Goal: Obtain resource: Download file/media

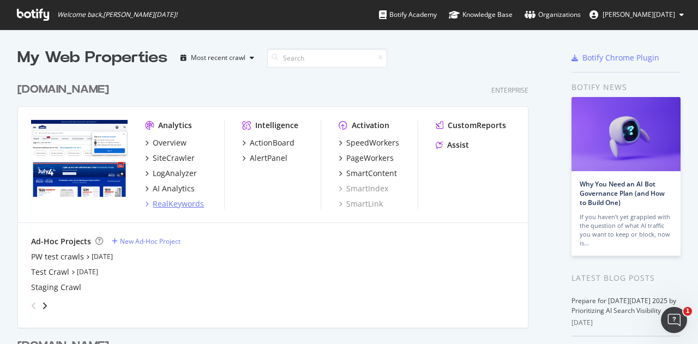
click at [182, 204] on div "RealKeywords" at bounding box center [178, 203] width 51 height 11
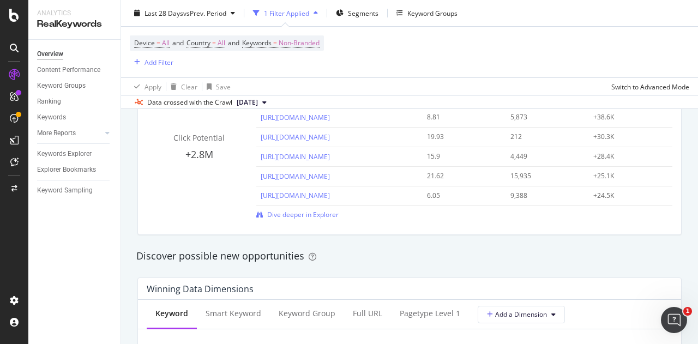
scroll to position [872, 0]
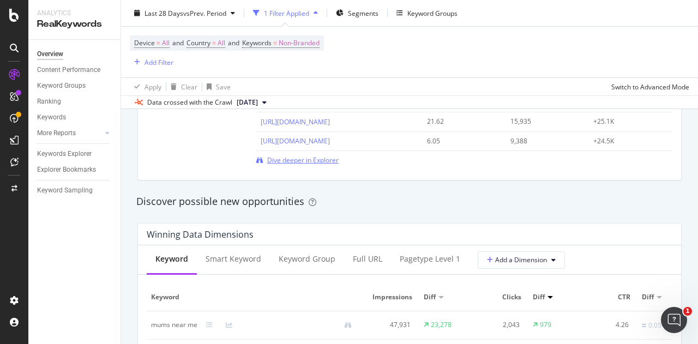
click at [321, 158] on span "Dive deeper in Explorer" at bounding box center [302, 159] width 71 height 9
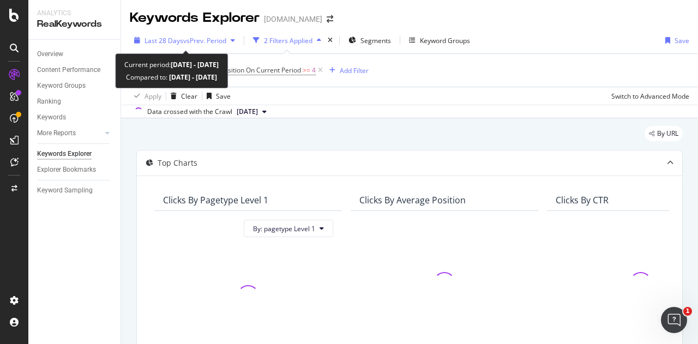
click at [181, 36] on span "Last 28 Days" at bounding box center [163, 40] width 39 height 9
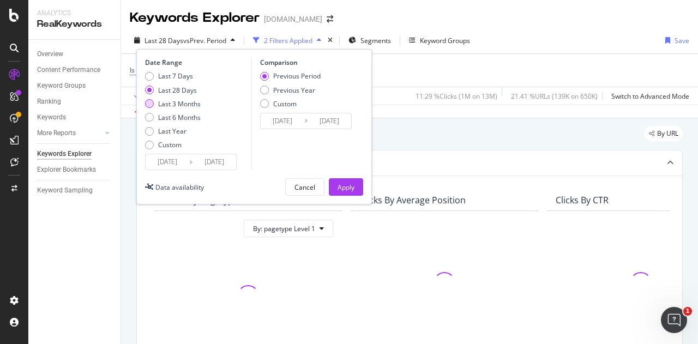
click at [163, 104] on div "Last 3 Months" at bounding box center [179, 103] width 43 height 9
type input "[DATE]"
click at [342, 183] on div "Apply" at bounding box center [345, 187] width 17 height 9
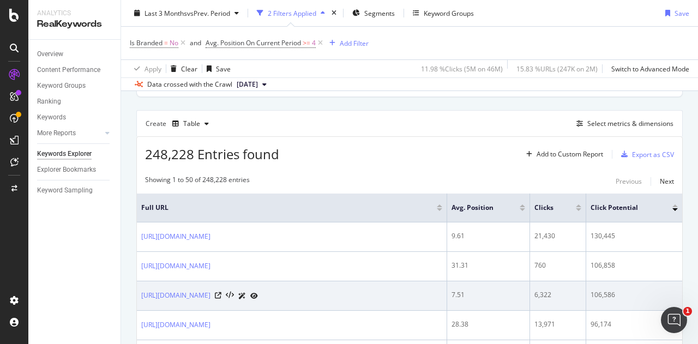
scroll to position [273, 0]
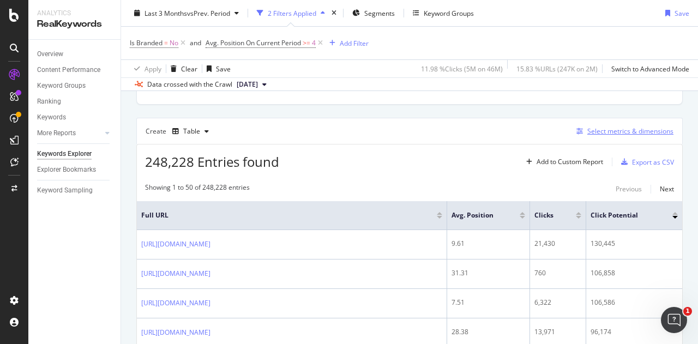
click at [613, 128] on div "Select metrics & dimensions" at bounding box center [630, 130] width 86 height 9
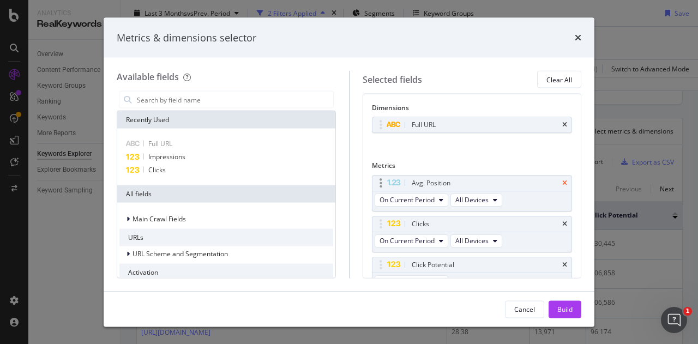
click at [562, 180] on icon "times" at bounding box center [564, 182] width 5 height 7
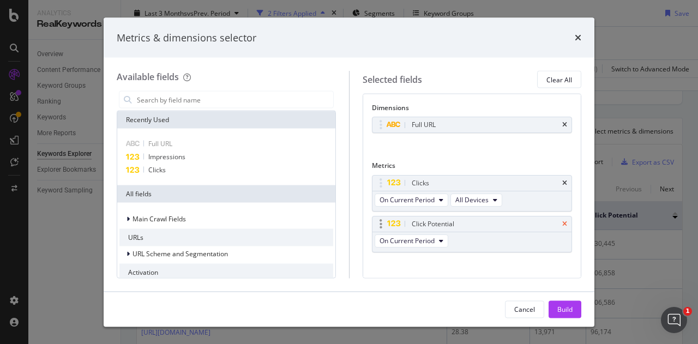
click at [562, 221] on icon "times" at bounding box center [564, 223] width 5 height 7
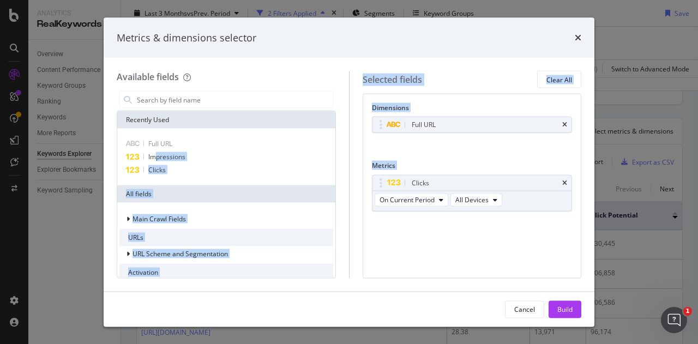
drag, startPoint x: 158, startPoint y: 156, endPoint x: 455, endPoint y: 221, distance: 304.4
click at [469, 227] on div "Available fields Recently Used Full URL Impressions Clicks All fields Main Craw…" at bounding box center [349, 174] width 464 height 207
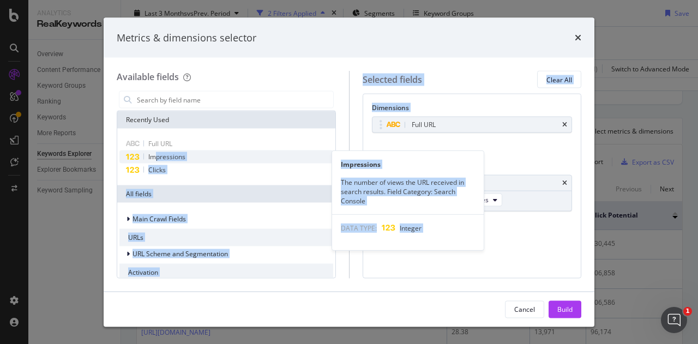
click at [167, 159] on span "Impressions" at bounding box center [166, 156] width 37 height 9
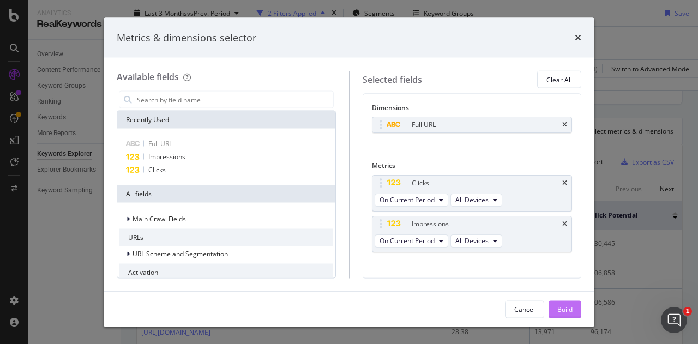
click at [560, 305] on div "Build" at bounding box center [564, 308] width 15 height 9
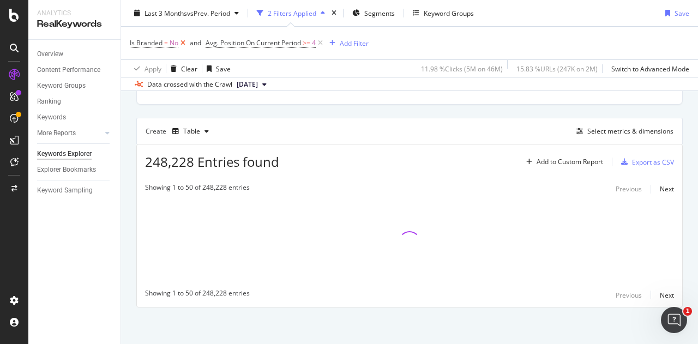
click at [182, 43] on icon at bounding box center [182, 43] width 9 height 11
click at [245, 41] on icon at bounding box center [244, 43] width 9 height 11
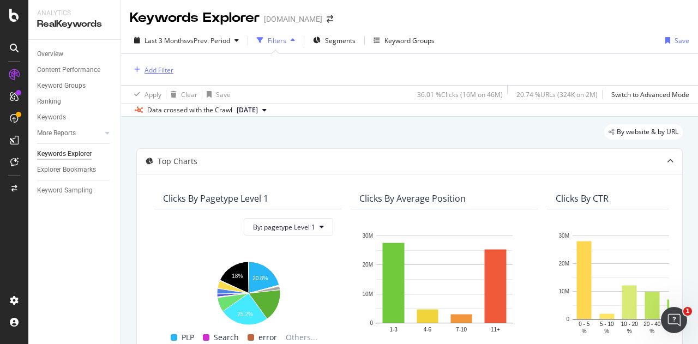
click at [170, 64] on div "Add Filter" at bounding box center [152, 70] width 44 height 12
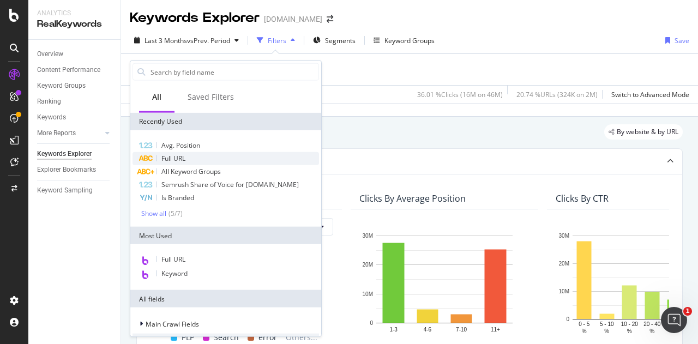
click at [170, 155] on span "Full URL" at bounding box center [173, 158] width 24 height 9
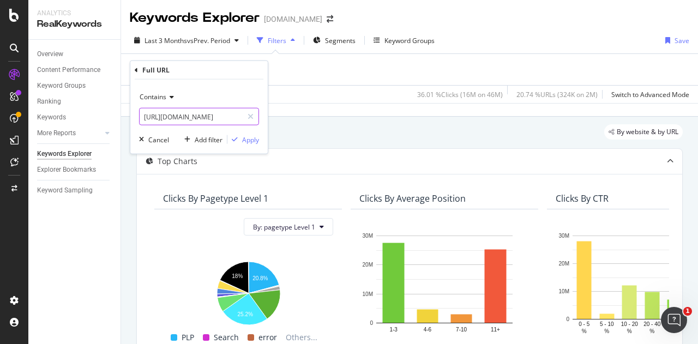
click at [201, 114] on input "[URL][DOMAIN_NAME]" at bounding box center [191, 116] width 103 height 17
click at [156, 140] on div "Cancel" at bounding box center [158, 139] width 21 height 9
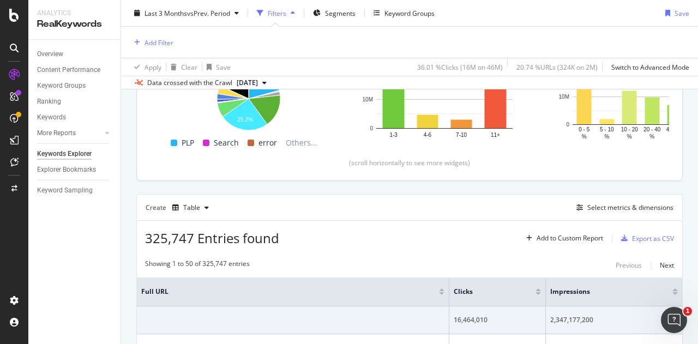
scroll to position [273, 0]
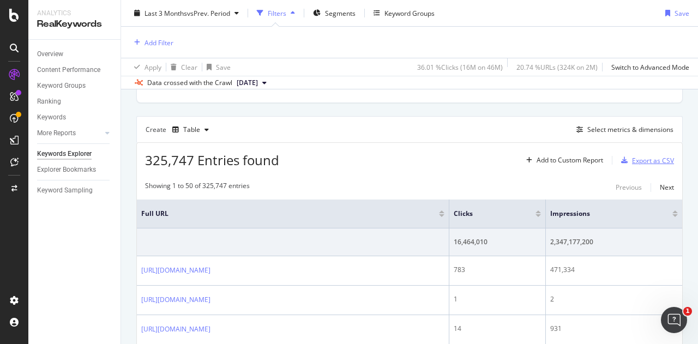
click at [651, 159] on div "Export as CSV" at bounding box center [653, 160] width 42 height 9
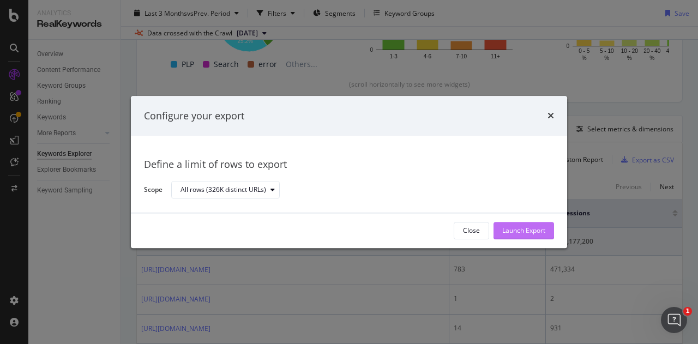
click at [528, 229] on div "Launch Export" at bounding box center [523, 230] width 43 height 9
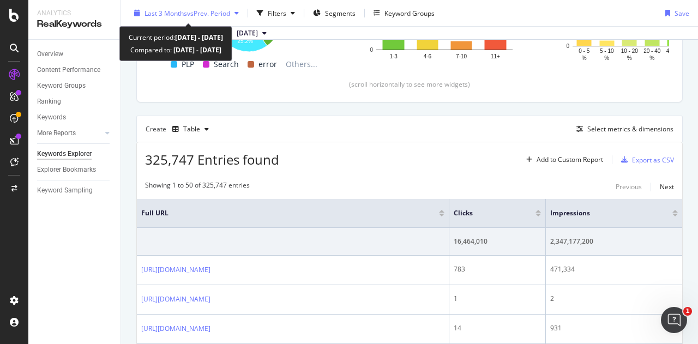
click at [166, 9] on span "Last 3 Months" at bounding box center [165, 12] width 43 height 9
